Goal: Communication & Community: Answer question/provide support

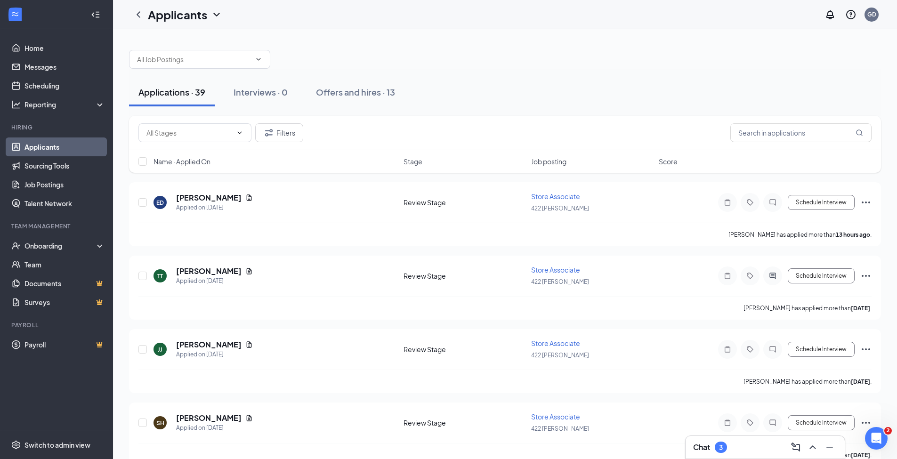
drag, startPoint x: 353, startPoint y: 108, endPoint x: 356, endPoint y: 99, distance: 9.5
click at [356, 99] on div "Applications · 39 Interviews · 0 Offers and hires · 13" at bounding box center [505, 92] width 752 height 47
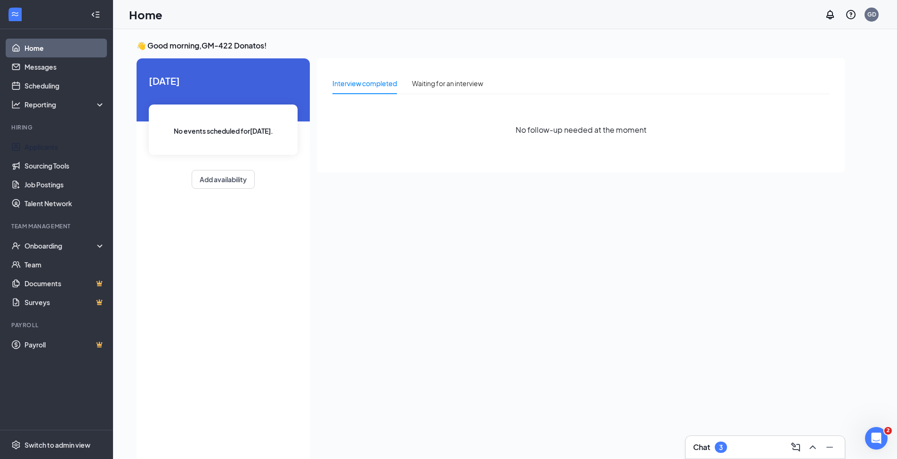
click at [43, 149] on link "Applicants" at bounding box center [64, 147] width 81 height 19
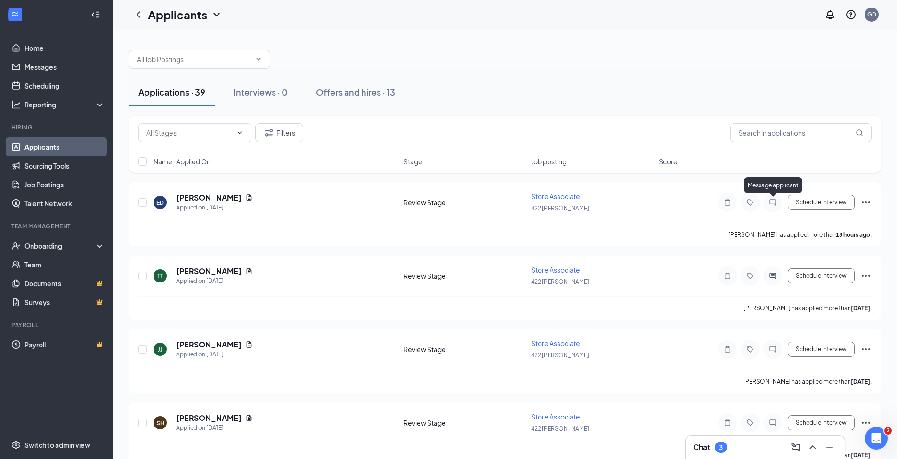
click at [772, 203] on icon "ChatInactive" at bounding box center [772, 203] width 11 height 8
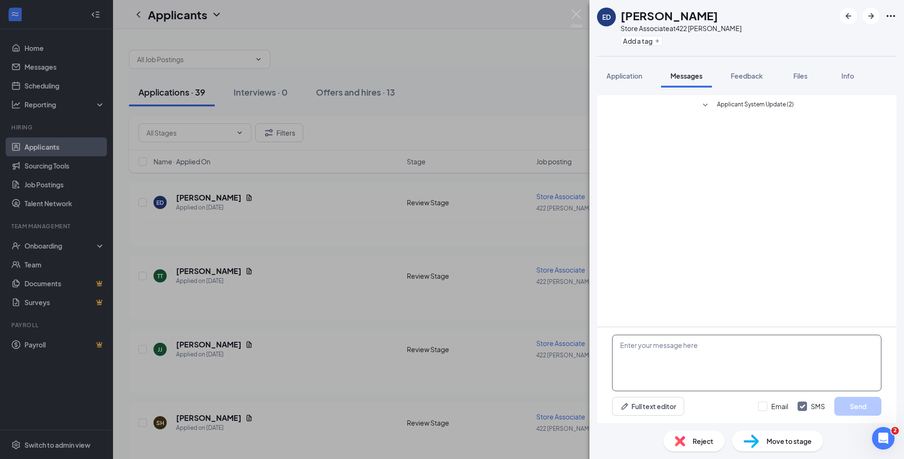
click at [667, 355] on textarea at bounding box center [746, 363] width 269 height 57
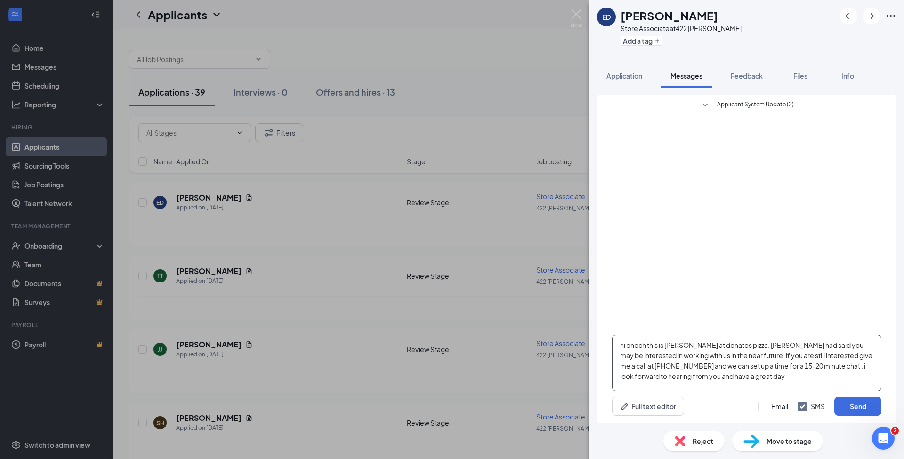
type textarea "hi enoch this is [PERSON_NAME] at donatos pizza. [PERSON_NAME] had said you may…"
click at [853, 410] on button "Send" at bounding box center [858, 406] width 47 height 19
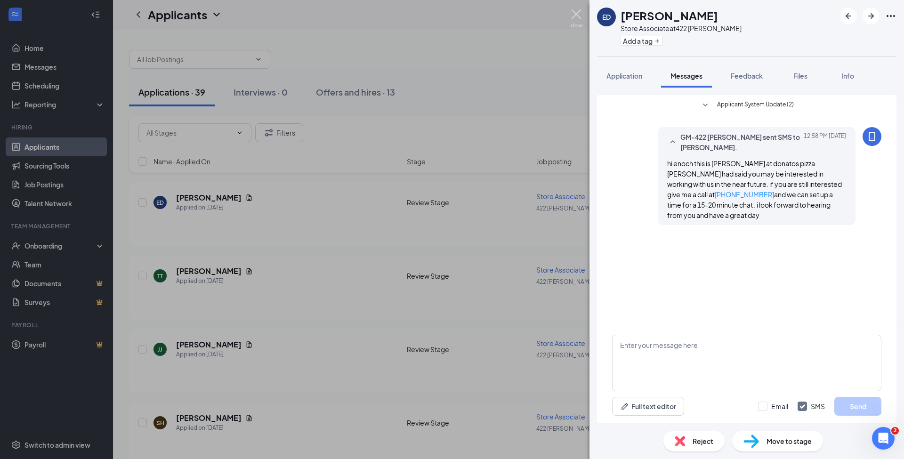
click at [578, 17] on img at bounding box center [577, 18] width 12 height 18
